Goal: Check status: Check status

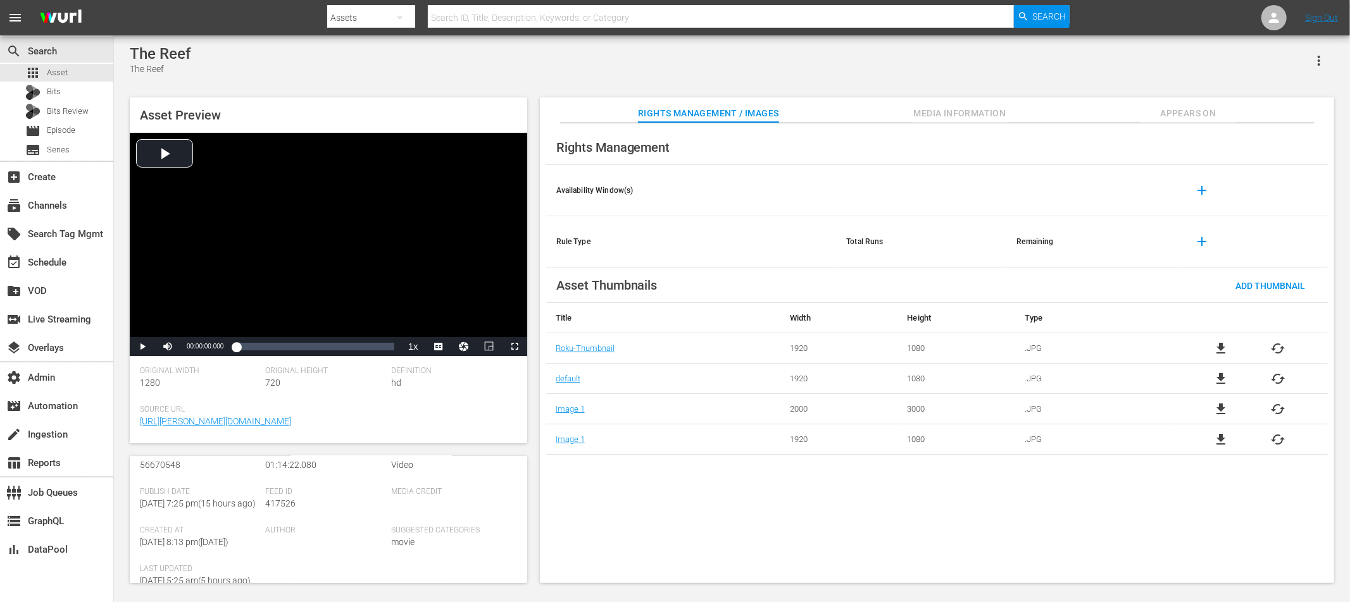
scroll to position [117, 0]
click at [167, 156] on div "Video Player" at bounding box center [328, 235] width 397 height 204
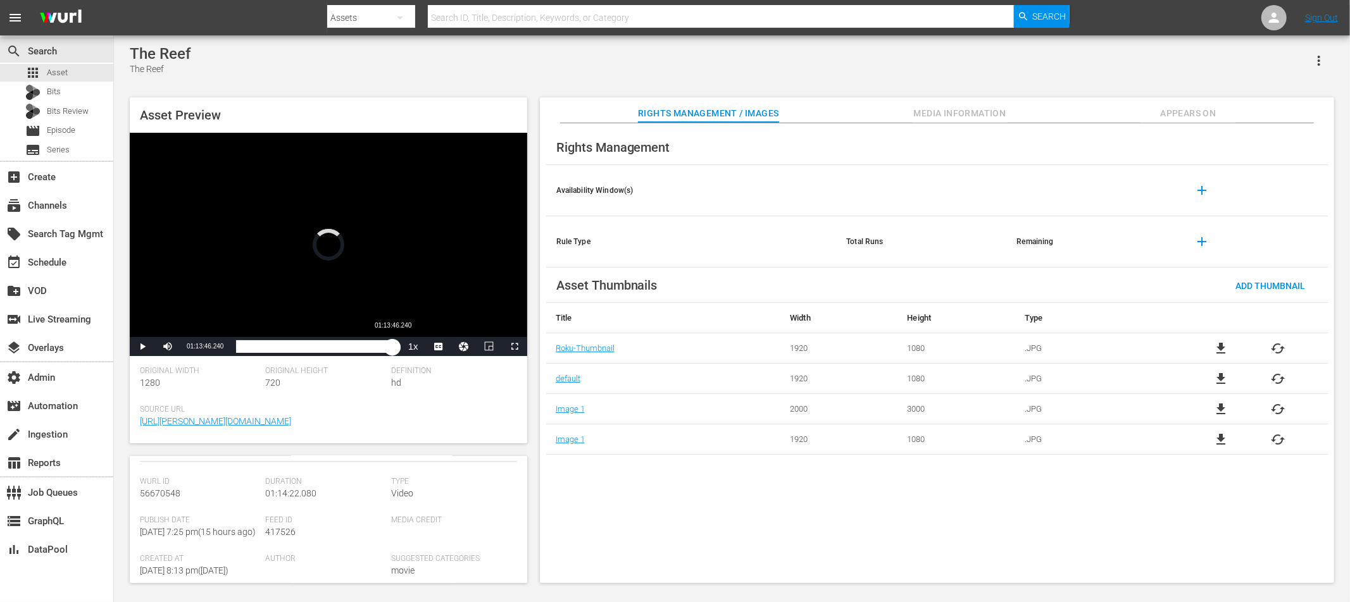
drag, startPoint x: 242, startPoint y: 346, endPoint x: 392, endPoint y: 349, distance: 150.0
click at [392, 349] on div "01:13:46.240" at bounding box center [314, 346] width 156 height 13
click at [168, 347] on span "Video Player" at bounding box center [168, 347] width 0 height 0
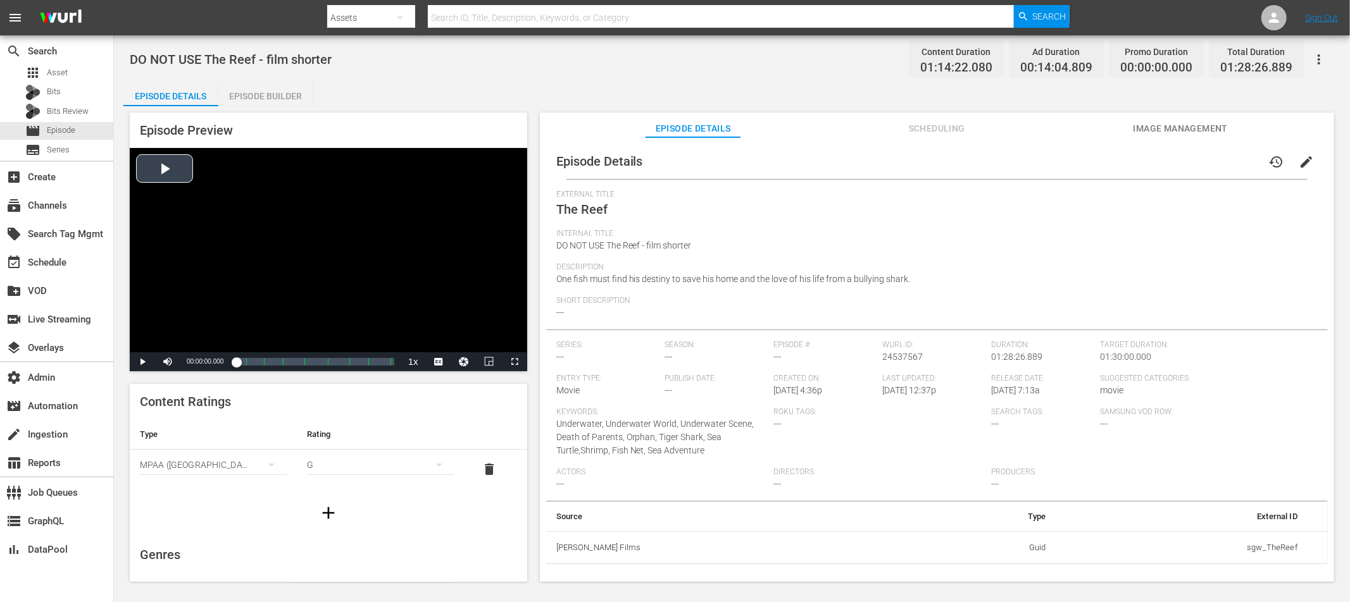
click at [165, 168] on div "Video Player" at bounding box center [328, 250] width 397 height 204
drag, startPoint x: 241, startPoint y: 361, endPoint x: 393, endPoint y: 365, distance: 151.9
click at [393, 365] on div "00:01:39.374" at bounding box center [315, 362] width 158 height 13
click at [387, 363] on div "00:00:00.000" at bounding box center [311, 362] width 151 height 13
click at [168, 362] on span "Video Player" at bounding box center [168, 362] width 0 height 0
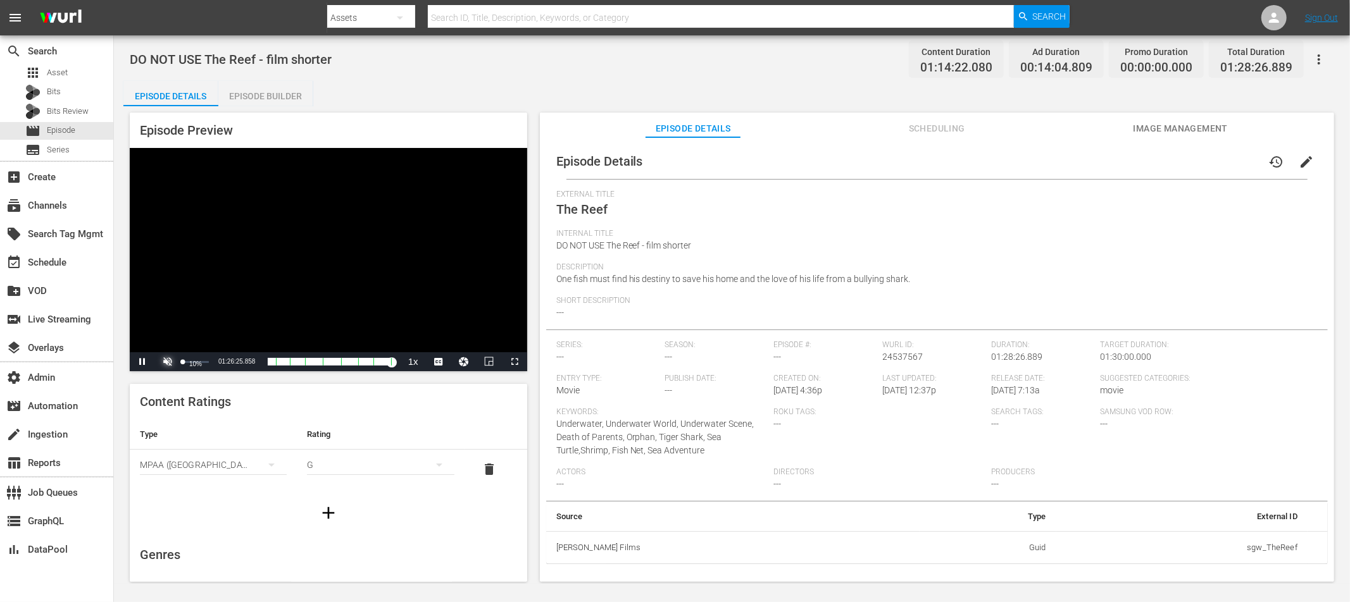
click at [168, 362] on span "Video Player" at bounding box center [168, 362] width 0 height 0
